Goal: Task Accomplishment & Management: Manage account settings

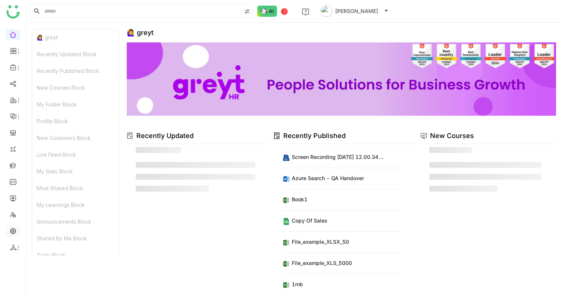
click at [12, 229] on link at bounding box center [13, 230] width 7 height 6
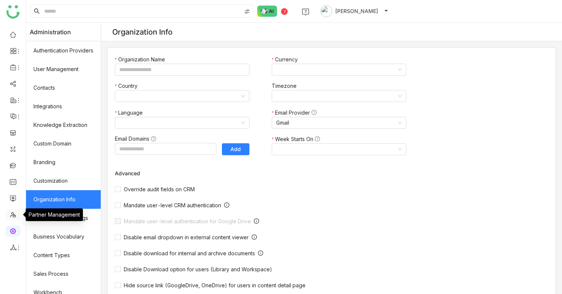
click at [12, 213] on link at bounding box center [13, 214] width 7 height 6
type input "*******"
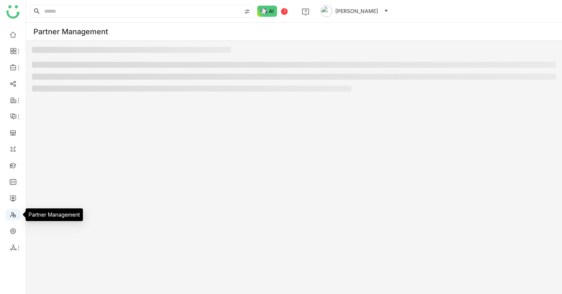
click at [12, 213] on link at bounding box center [13, 214] width 7 height 6
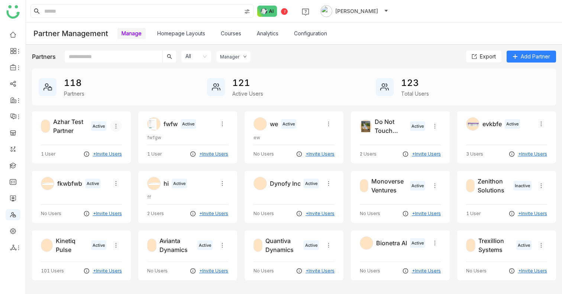
click at [118, 128] on icon at bounding box center [116, 126] width 6 height 6
click at [123, 138] on span "Edit" at bounding box center [127, 141] width 9 height 6
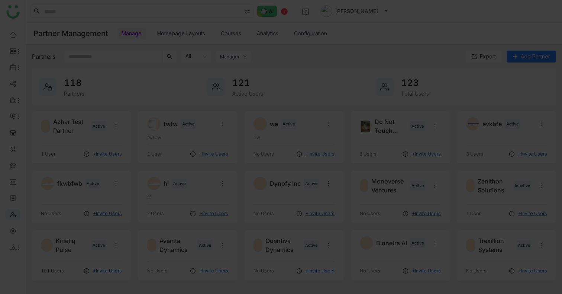
click at [67, 126] on div "Azhar Test Partner" at bounding box center [70, 126] width 35 height 18
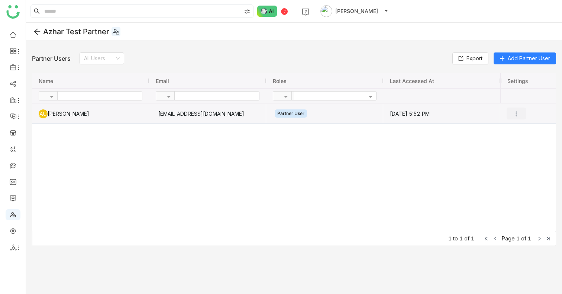
click at [520, 114] on button at bounding box center [516, 113] width 19 height 12
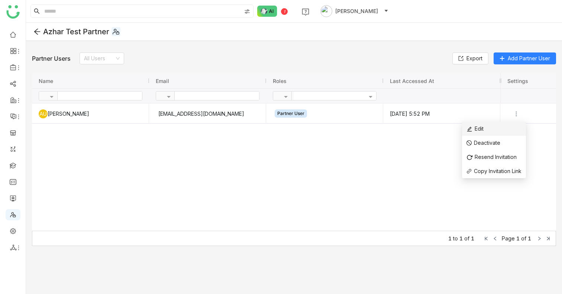
click at [494, 131] on li "Edit" at bounding box center [494, 129] width 64 height 14
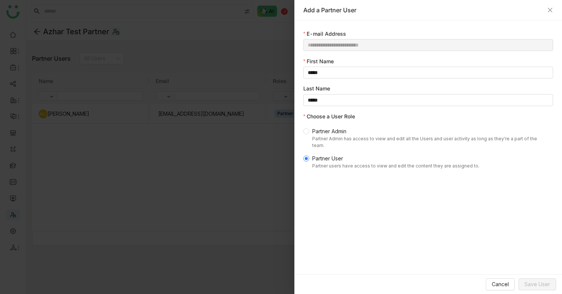
click at [333, 129] on span "Partner Admin Partner Admin has access to view and edit all the Users and user …" at bounding box center [429, 138] width 241 height 22
click at [528, 282] on span "Save User" at bounding box center [537, 284] width 26 height 8
